Goal: Task Accomplishment & Management: Use online tool/utility

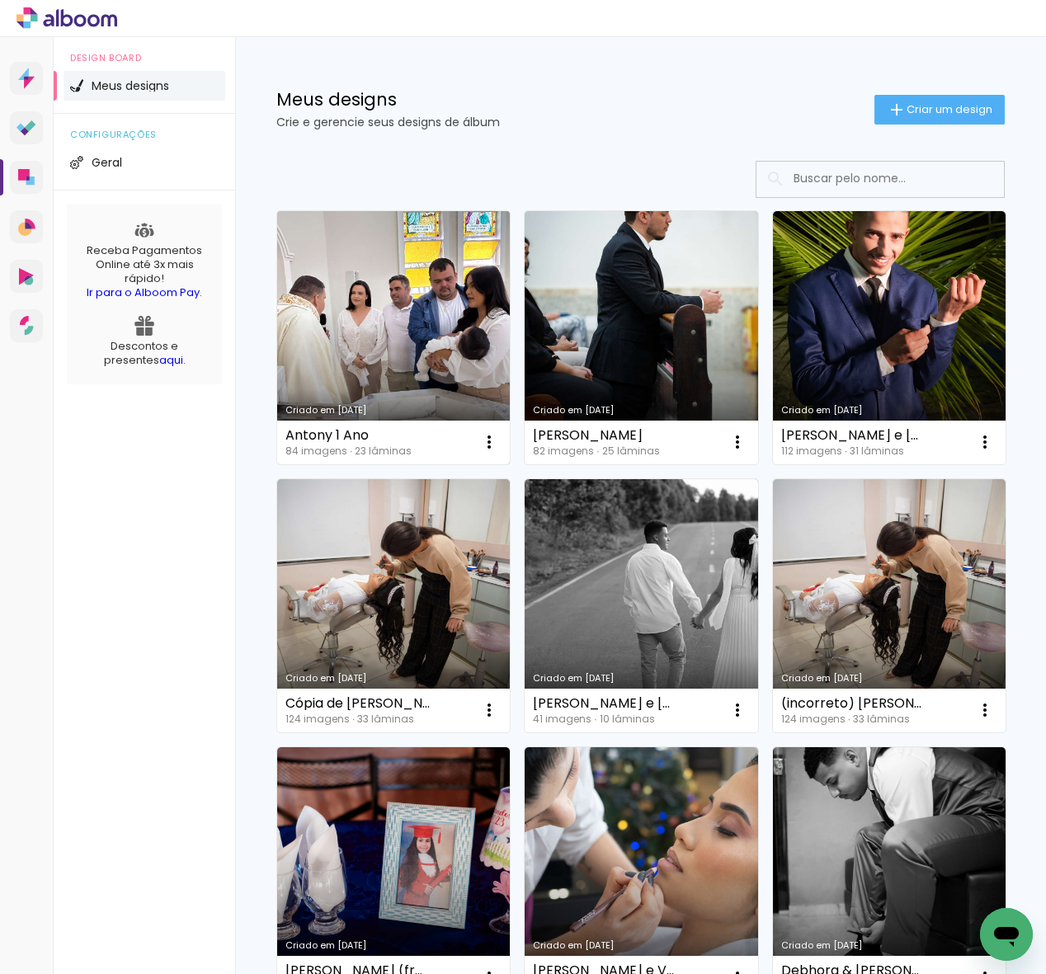
click at [394, 287] on link "Criado em [DATE]" at bounding box center [393, 337] width 233 height 253
